Goal: Task Accomplishment & Management: Manage account settings

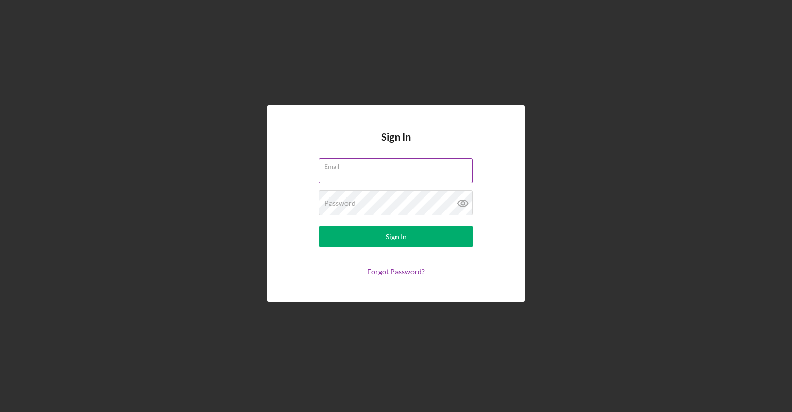
click at [350, 167] on div "Email" at bounding box center [395, 171] width 155 height 26
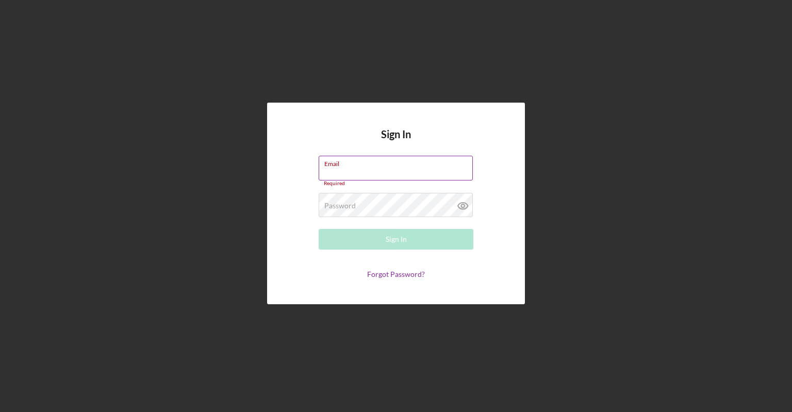
click at [350, 167] on div "Email Required" at bounding box center [395, 171] width 155 height 31
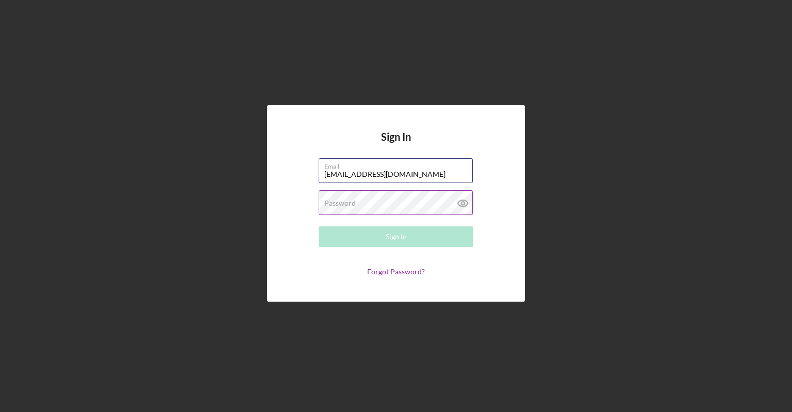
type input "[EMAIL_ADDRESS][DOMAIN_NAME]"
click at [344, 200] on label "Password" at bounding box center [339, 203] width 31 height 8
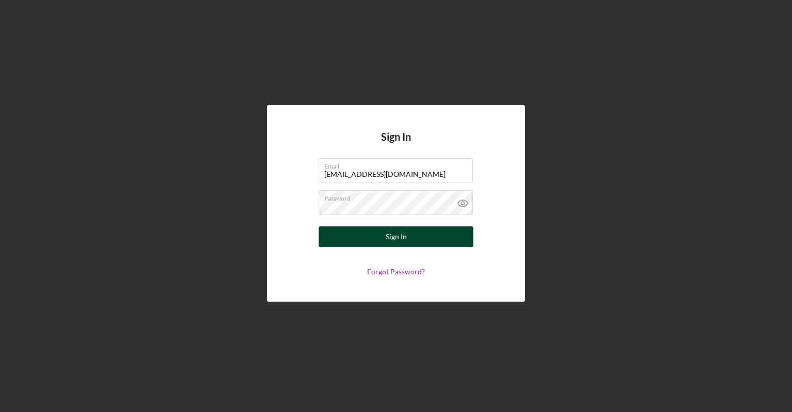
click at [367, 243] on button "Sign In" at bounding box center [395, 236] width 155 height 21
